Goal: Information Seeking & Learning: Learn about a topic

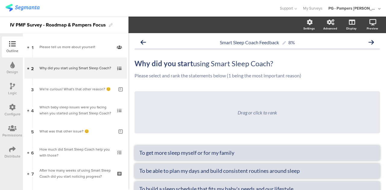
click at [36, 8] on img at bounding box center [22, 8] width 34 height 8
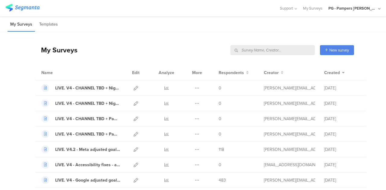
click at [292, 48] on input "text" at bounding box center [273, 50] width 84 height 10
type input "pmf"
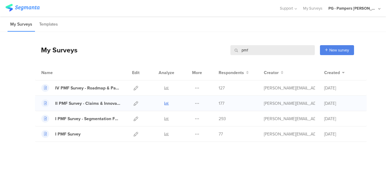
click at [167, 103] on icon at bounding box center [166, 103] width 5 height 5
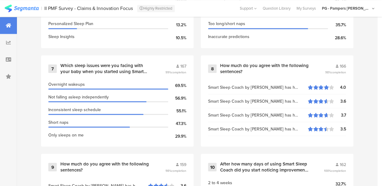
scroll to position [543, 0]
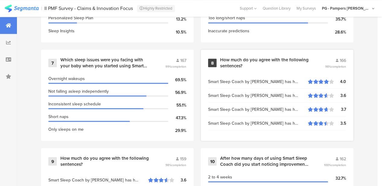
click at [237, 61] on div "How much do you agree with the following sentences?" at bounding box center [265, 63] width 90 height 12
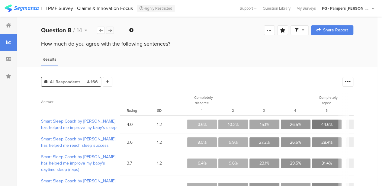
click at [108, 28] on div at bounding box center [110, 30] width 8 height 7
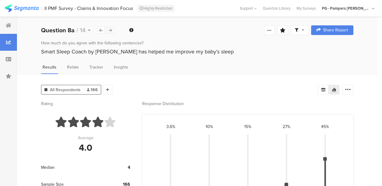
click at [110, 30] on icon at bounding box center [109, 30] width 3 height 4
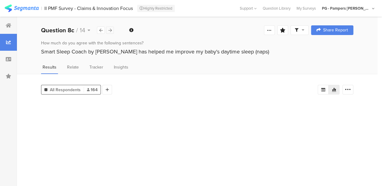
click at [110, 30] on icon at bounding box center [109, 30] width 3 height 4
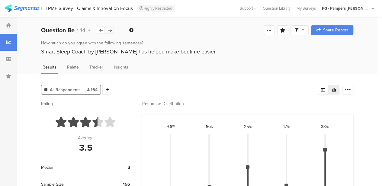
click at [110, 30] on icon at bounding box center [109, 30] width 3 height 4
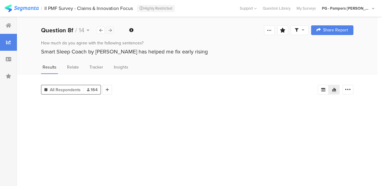
click at [110, 30] on icon at bounding box center [109, 30] width 3 height 4
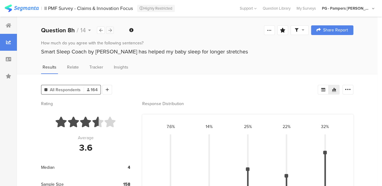
click at [110, 30] on icon at bounding box center [109, 30] width 3 height 4
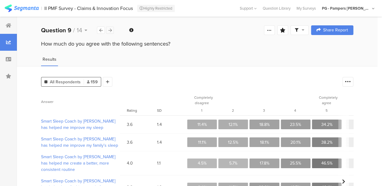
click at [110, 30] on icon at bounding box center [109, 30] width 3 height 4
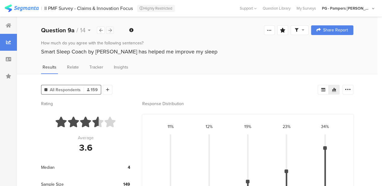
click at [110, 30] on icon at bounding box center [109, 30] width 3 height 4
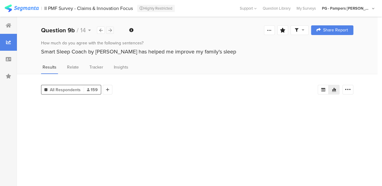
click at [110, 30] on icon at bounding box center [109, 30] width 3 height 4
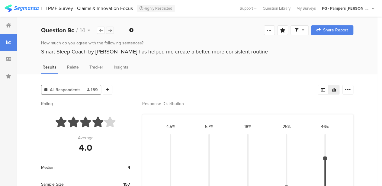
click at [110, 30] on icon at bounding box center [109, 30] width 3 height 4
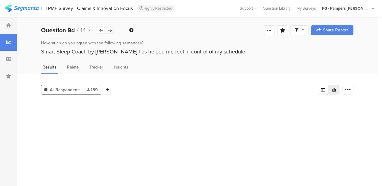
click at [110, 30] on icon at bounding box center [109, 30] width 3 height 4
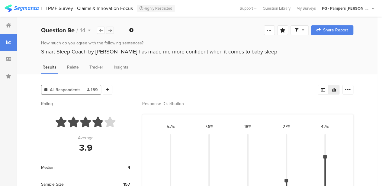
click at [110, 30] on icon at bounding box center [109, 30] width 3 height 4
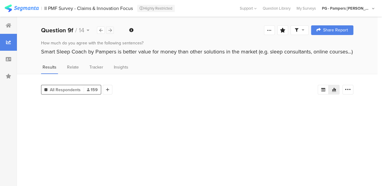
click at [110, 30] on icon at bounding box center [109, 30] width 3 height 4
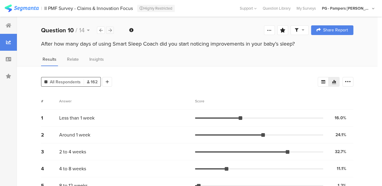
click at [113, 30] on div at bounding box center [110, 30] width 8 height 7
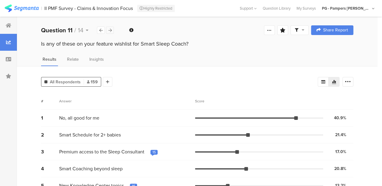
click at [111, 30] on icon at bounding box center [109, 30] width 3 height 4
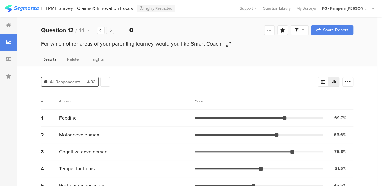
click at [111, 30] on icon at bounding box center [109, 30] width 3 height 4
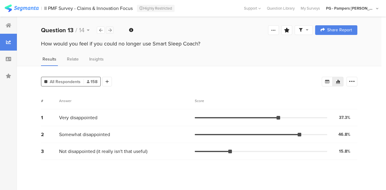
click at [111, 30] on icon at bounding box center [109, 30] width 3 height 4
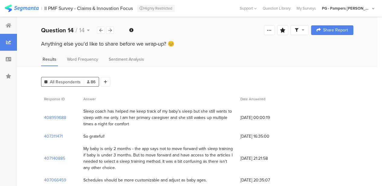
click at [11, 36] on div at bounding box center [8, 42] width 17 height 17
click at [9, 26] on icon at bounding box center [8, 25] width 5 height 5
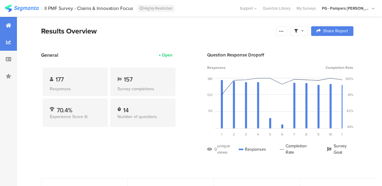
click at [15, 45] on div at bounding box center [8, 42] width 17 height 17
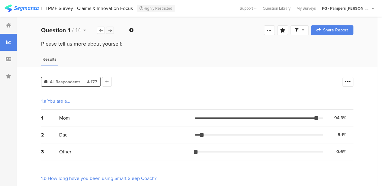
click at [111, 31] on icon at bounding box center [109, 30] width 3 height 4
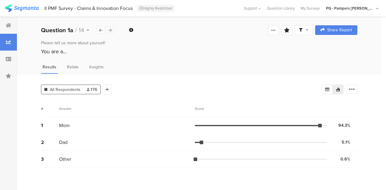
click at [110, 29] on icon at bounding box center [109, 30] width 3 height 4
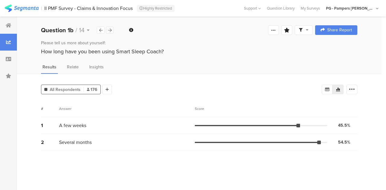
click at [110, 29] on icon at bounding box center [109, 30] width 3 height 4
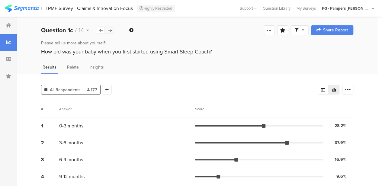
click at [110, 29] on icon at bounding box center [109, 30] width 3 height 4
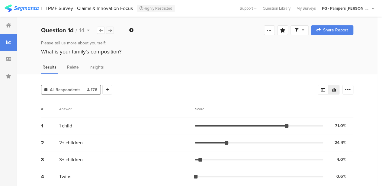
click at [110, 29] on icon at bounding box center [109, 30] width 3 height 4
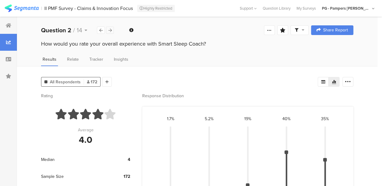
click at [108, 30] on icon at bounding box center [109, 30] width 3 height 4
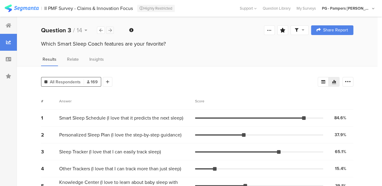
click at [108, 30] on icon at bounding box center [109, 30] width 3 height 4
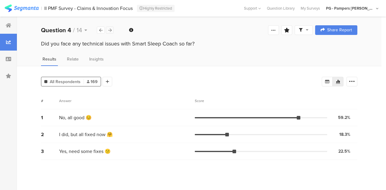
click at [108, 30] on icon at bounding box center [109, 30] width 3 height 4
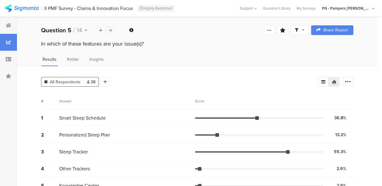
click at [108, 30] on icon at bounding box center [109, 30] width 3 height 4
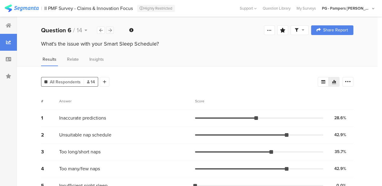
click at [108, 30] on icon at bounding box center [109, 30] width 3 height 4
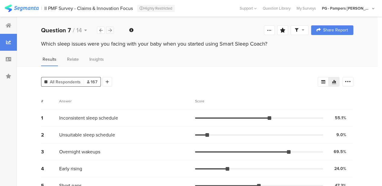
click at [108, 30] on icon at bounding box center [109, 30] width 3 height 4
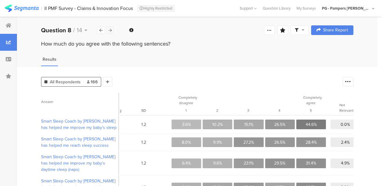
click at [113, 31] on div at bounding box center [110, 30] width 8 height 7
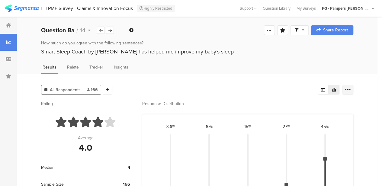
click at [353, 91] on div at bounding box center [347, 90] width 11 height 10
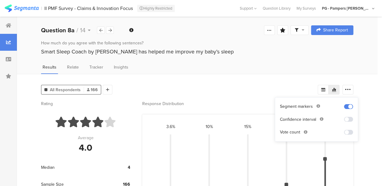
click at [369, 97] on div "All Respondents 166 Add Segment Rating Average 4.0 Median 4 Sample Size 166 Sta…" at bounding box center [197, 173] width 360 height 199
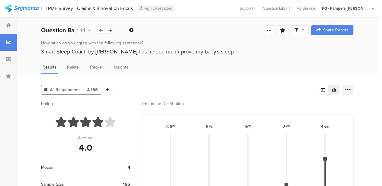
click at [353, 92] on div at bounding box center [347, 90] width 11 height 10
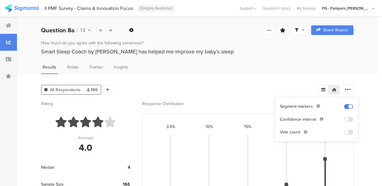
click at [291, 81] on div "All Respondents 166 Add Segment Rating Average 4.0 Median 4 Sample Size 166 Sta…" at bounding box center [197, 173] width 360 height 199
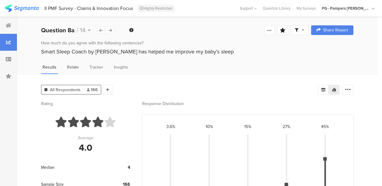
click at [77, 68] on span "Relate" at bounding box center [73, 67] width 12 height 6
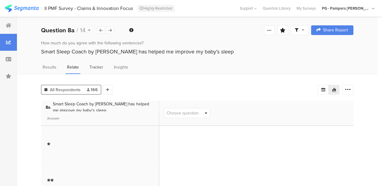
click at [101, 67] on span "Tracker" at bounding box center [96, 67] width 14 height 6
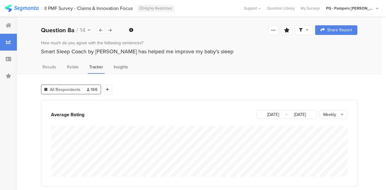
click at [117, 67] on span "Insights" at bounding box center [121, 67] width 14 height 6
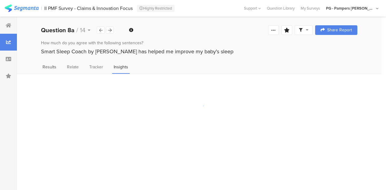
click at [51, 66] on span "Results" at bounding box center [50, 67] width 14 height 6
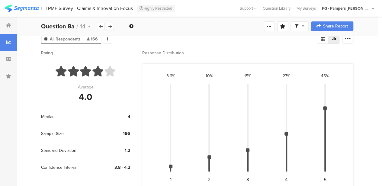
scroll to position [60, 0]
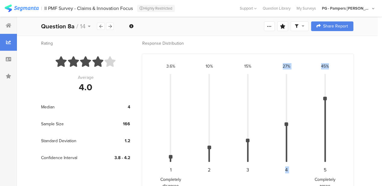
drag, startPoint x: 285, startPoint y: 64, endPoint x: 346, endPoint y: 71, distance: 61.3
click at [342, 69] on div "3.6% CONFIDENCE INTERVAL: { "height": "9.196779896573748%", "top": "94.14634146…" at bounding box center [247, 120] width 193 height 115
click at [377, 88] on div "All Respondents 166 Add Segment Segment markers Confidence interval Vote count …" at bounding box center [197, 113] width 360 height 199
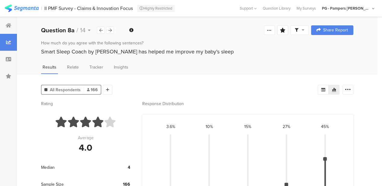
scroll to position [0, 0]
click at [110, 30] on icon at bounding box center [109, 30] width 3 height 4
click at [110, 29] on icon at bounding box center [109, 30] width 3 height 4
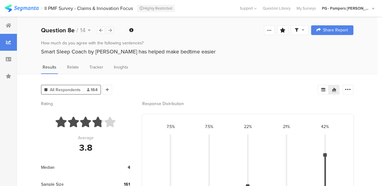
click at [110, 29] on icon at bounding box center [109, 30] width 3 height 4
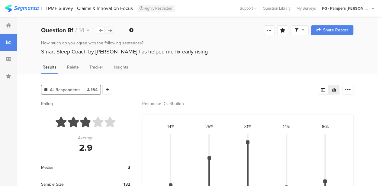
click at [110, 29] on icon at bounding box center [109, 30] width 3 height 4
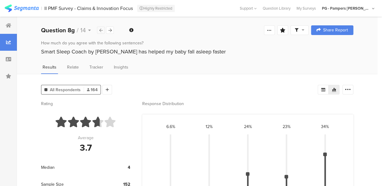
drag, startPoint x: 100, startPoint y: 27, endPoint x: 104, endPoint y: 29, distance: 4.6
click at [100, 27] on div at bounding box center [101, 30] width 8 height 7
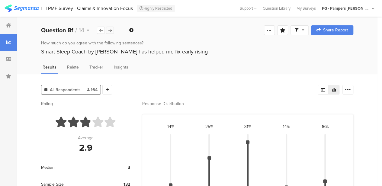
click at [110, 30] on icon at bounding box center [109, 30] width 3 height 4
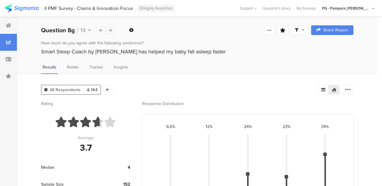
click at [110, 30] on icon at bounding box center [109, 30] width 3 height 4
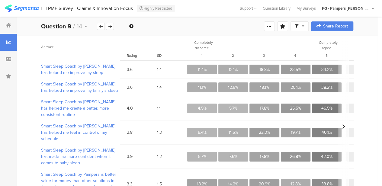
scroll to position [60, 0]
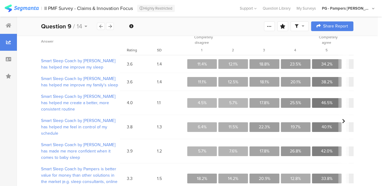
click at [345, 119] on icon at bounding box center [343, 121] width 3 height 5
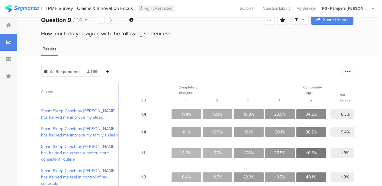
scroll to position [0, 0]
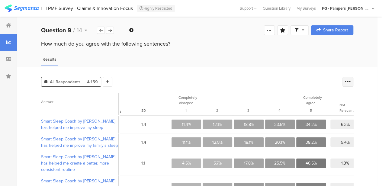
click at [351, 81] on icon at bounding box center [348, 82] width 6 height 6
click at [374, 93] on div "All Respondents 159 Add Segment Answer Rating SD Completely disagree 1 2 3 4 Co…" at bounding box center [197, 172] width 360 height 213
click at [351, 83] on icon at bounding box center [348, 82] width 6 height 6
click at [313, 71] on div "All Respondents 159 Add Segment Answer Rating SD Completely disagree 1 2 3 4 Co…" at bounding box center [197, 172] width 360 height 213
click at [272, 32] on icon at bounding box center [269, 30] width 5 height 5
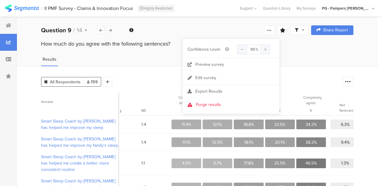
click at [330, 66] on div "All Respondents 159 Add Segment Answer Rating SD Completely disagree 1 2 3 4 Co…" at bounding box center [197, 172] width 360 height 213
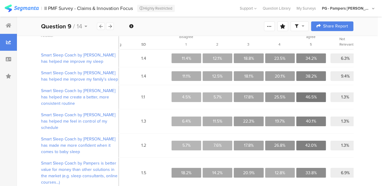
scroll to position [54, 0]
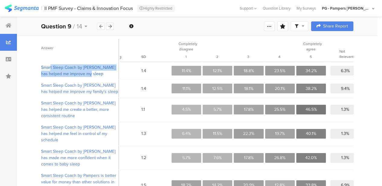
drag, startPoint x: 35, startPoint y: 64, endPoint x: 97, endPoint y: 72, distance: 63.3
click at [97, 72] on div "All Respondents 159 Add Segment Answer Rating SD Completely disagree 1 2 3 4 Co…" at bounding box center [197, 118] width 360 height 213
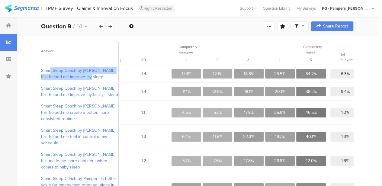
scroll to position [60, 0]
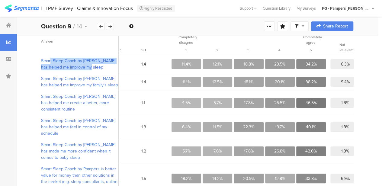
click at [103, 66] on span "Smart Sleep Coach by Pampers has helped me improve my sleep" at bounding box center [80, 64] width 78 height 13
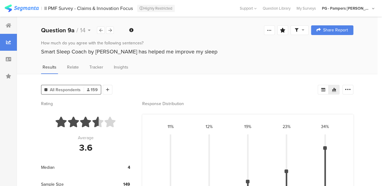
scroll to position [60, 0]
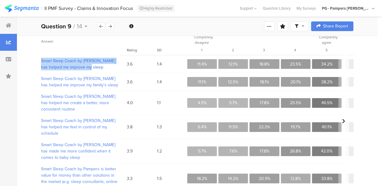
drag, startPoint x: 35, startPoint y: 56, endPoint x: 100, endPoint y: 65, distance: 65.6
click at [100, 65] on div "All Respondents 159 Add Segment Answer Rating SD Completely disagree 1 2 3 4 Co…" at bounding box center [197, 112] width 360 height 213
click at [34, 65] on div "All Respondents 159 Add Segment Answer Rating SD Completely disagree 1 2 3 4 Co…" at bounding box center [197, 112] width 360 height 213
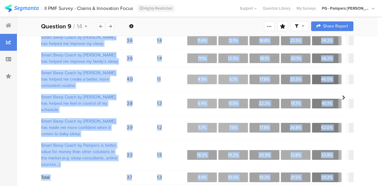
scroll to position [0, 16]
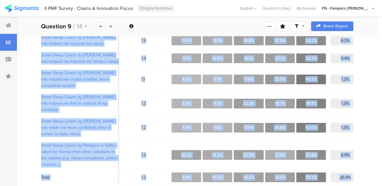
drag, startPoint x: 35, startPoint y: 57, endPoint x: 357, endPoint y: 170, distance: 341.8
click at [357, 170] on div "All Respondents 159 Add Segment Answer Rating SD Completely disagree 1 2 3 4 Co…" at bounding box center [197, 88] width 360 height 213
copy div "Smart Sleep Coach by Pampers has helped me improve my sleep 3.6 1.4 11.4% 12.1%…"
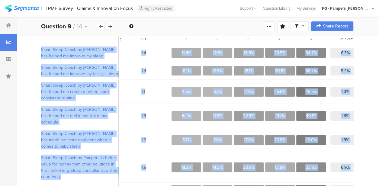
scroll to position [0, 0]
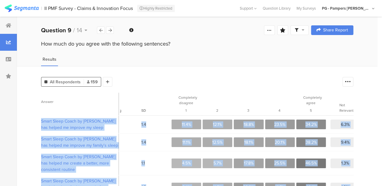
click at [373, 119] on div "All Respondents 159 Add Segment Answer Rating SD Completely disagree 1 2 3 4 Co…" at bounding box center [197, 172] width 360 height 213
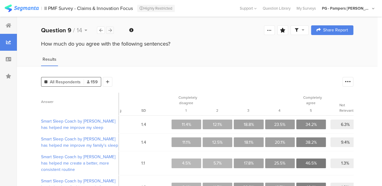
click at [109, 30] on icon at bounding box center [109, 30] width 3 height 4
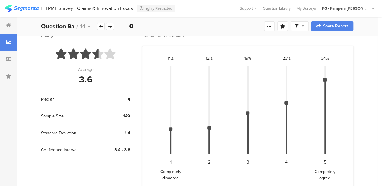
scroll to position [56, 0]
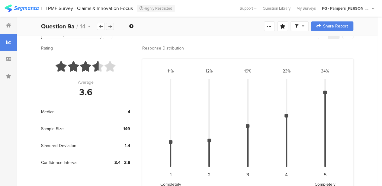
click at [109, 27] on icon at bounding box center [109, 26] width 3 height 4
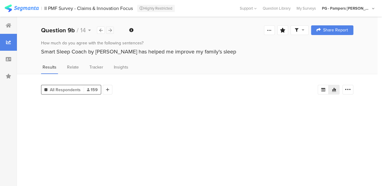
click at [109, 27] on div at bounding box center [110, 30] width 8 height 7
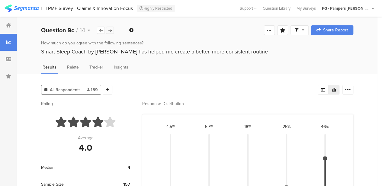
click at [109, 27] on div at bounding box center [110, 30] width 8 height 7
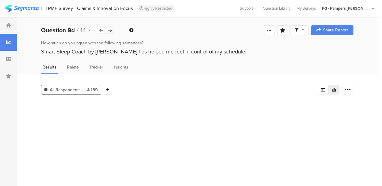
click at [109, 27] on div at bounding box center [110, 30] width 8 height 7
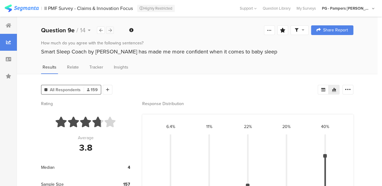
click at [109, 27] on div at bounding box center [110, 30] width 8 height 7
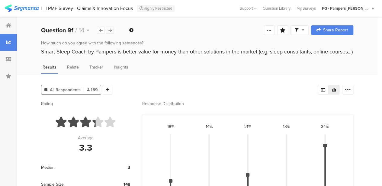
click at [108, 27] on div at bounding box center [110, 30] width 8 height 7
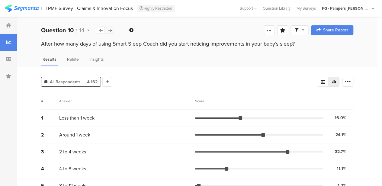
click at [108, 27] on div at bounding box center [110, 30] width 8 height 7
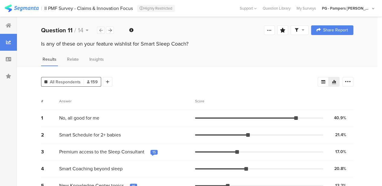
click at [97, 27] on div at bounding box center [101, 30] width 8 height 7
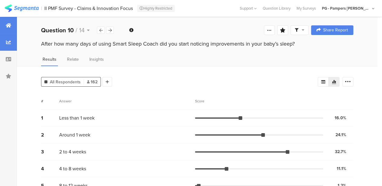
click at [11, 25] on div at bounding box center [8, 25] width 17 height 17
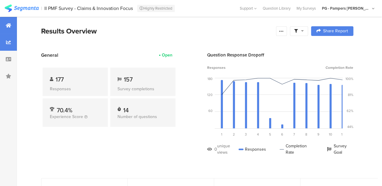
click at [10, 43] on icon at bounding box center [8, 42] width 5 height 5
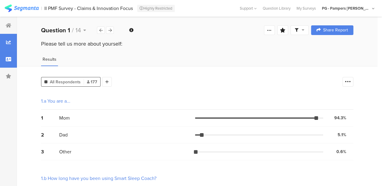
click at [8, 60] on icon at bounding box center [8, 59] width 5 height 5
